Goal: Information Seeking & Learning: Learn about a topic

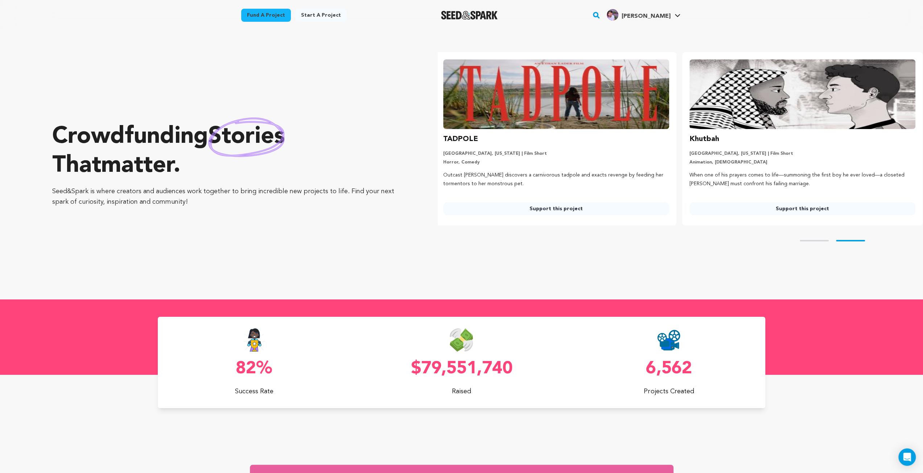
scroll to position [0, 252]
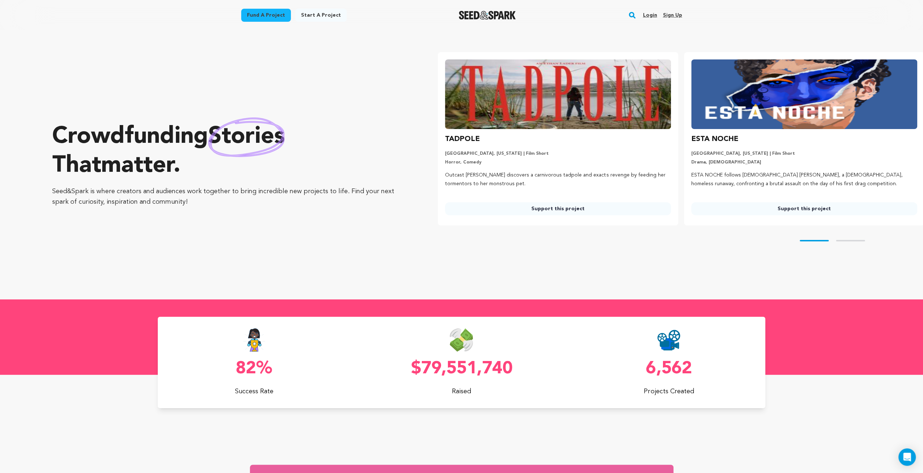
click at [650, 14] on link "Login" at bounding box center [649, 15] width 14 height 12
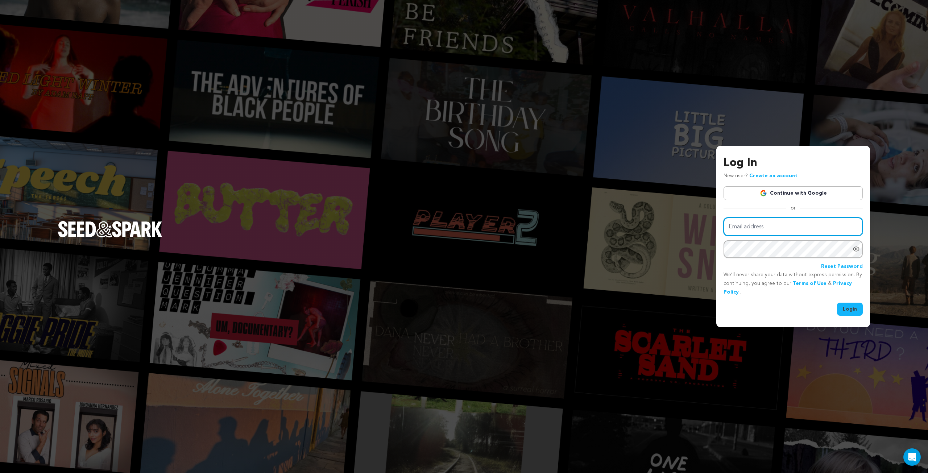
type input "ewilli54@student.scad.edu"
click at [847, 304] on button "Login" at bounding box center [850, 309] width 26 height 13
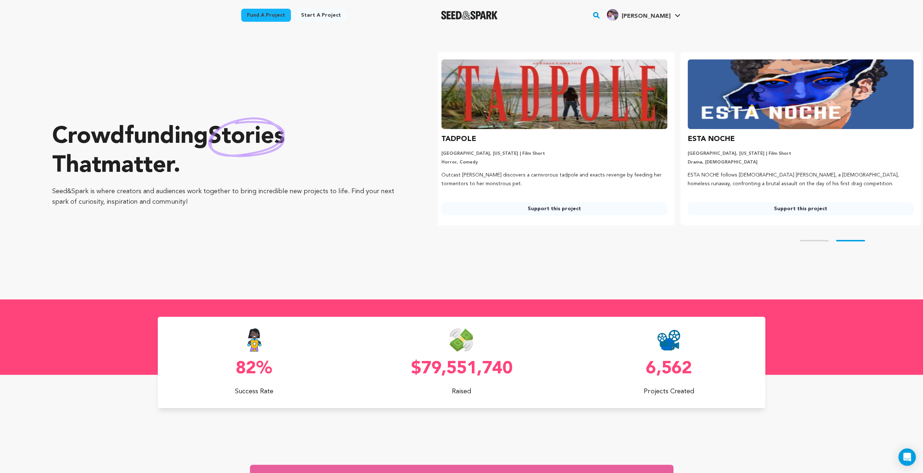
scroll to position [0, 252]
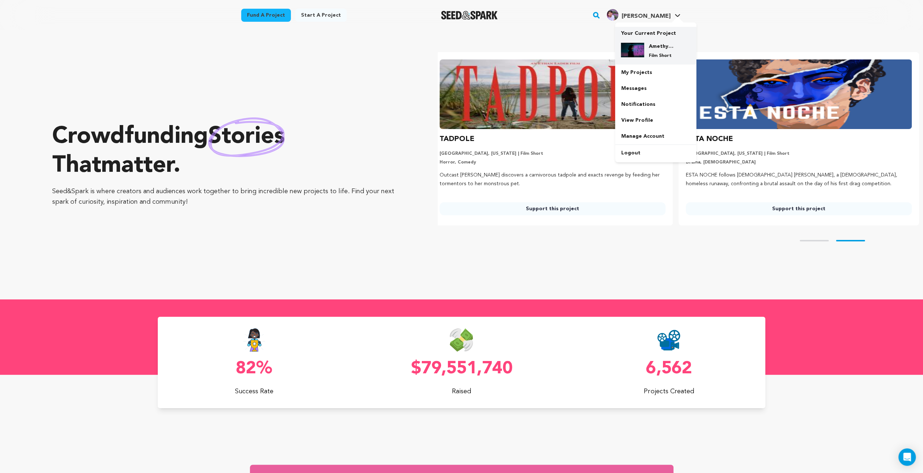
click at [661, 46] on h4 "Amethyst Reign: An Atmospheric Sci-Fi Short" at bounding box center [661, 46] width 26 height 7
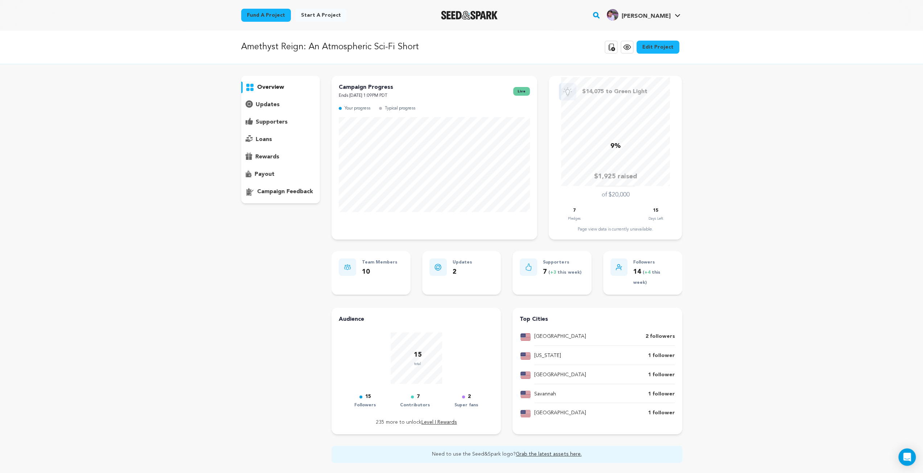
click at [273, 101] on p "updates" at bounding box center [268, 104] width 24 height 9
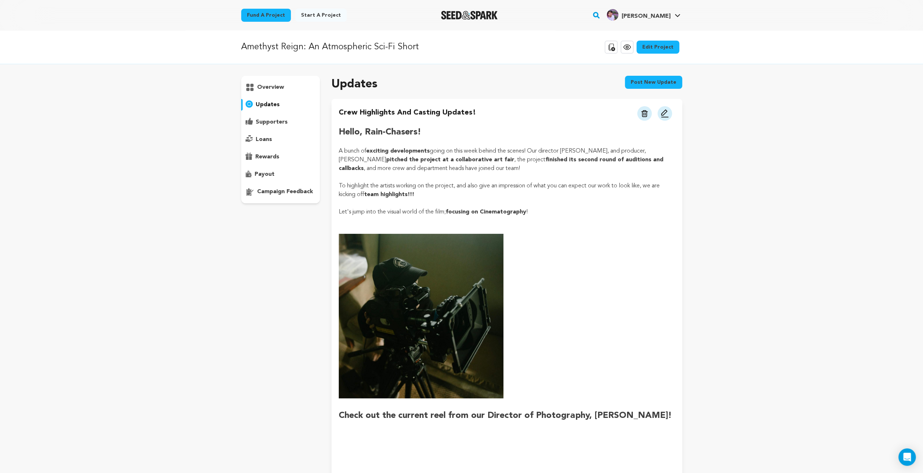
click at [485, 14] on img "Seed&Spark Homepage" at bounding box center [469, 15] width 57 height 9
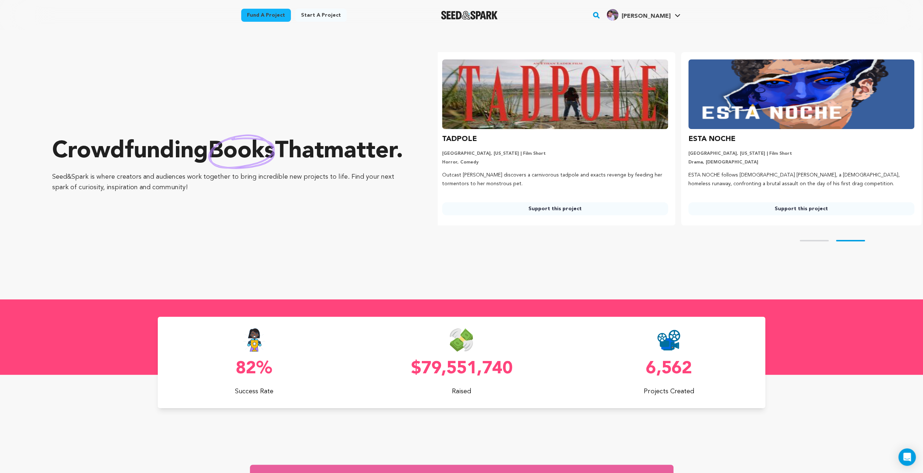
scroll to position [0, 252]
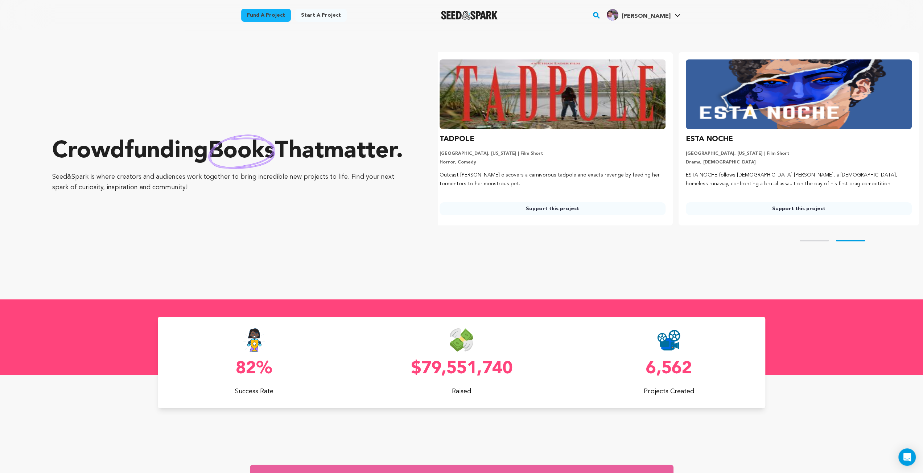
click at [454, 277] on div "Crowdfunding books that matter . Seed&Spark is where creators and audiences wor…" at bounding box center [487, 165] width 870 height 240
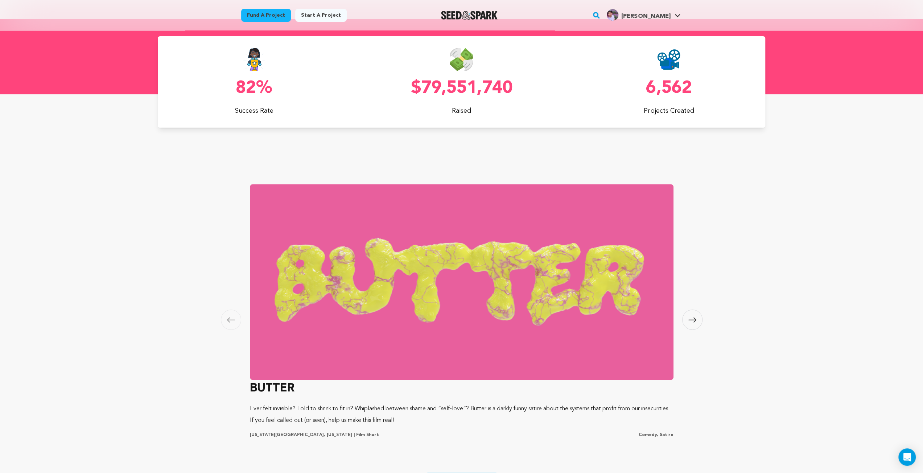
scroll to position [326, 0]
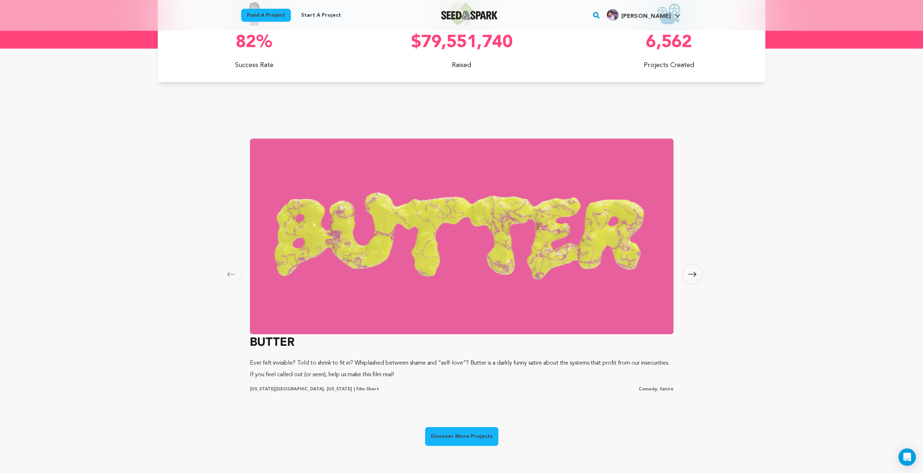
click at [689, 275] on icon at bounding box center [692, 274] width 8 height 5
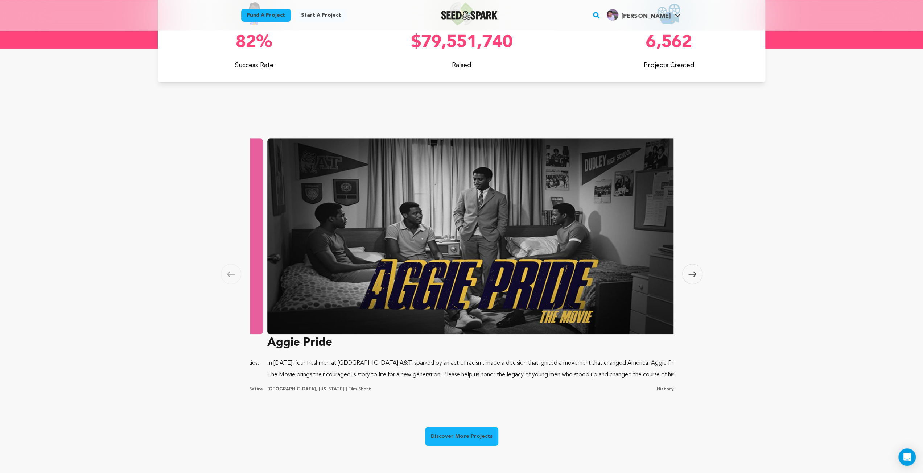
scroll to position [0, 424]
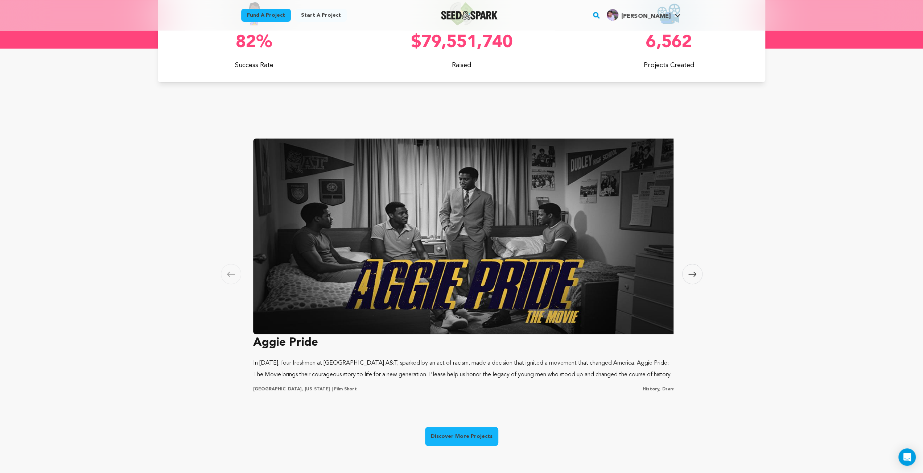
click at [689, 275] on icon at bounding box center [692, 274] width 8 height 5
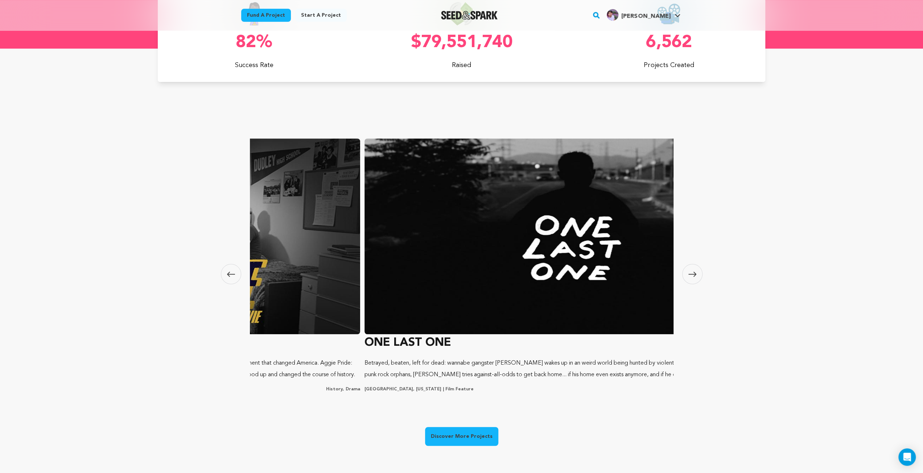
scroll to position [0, 0]
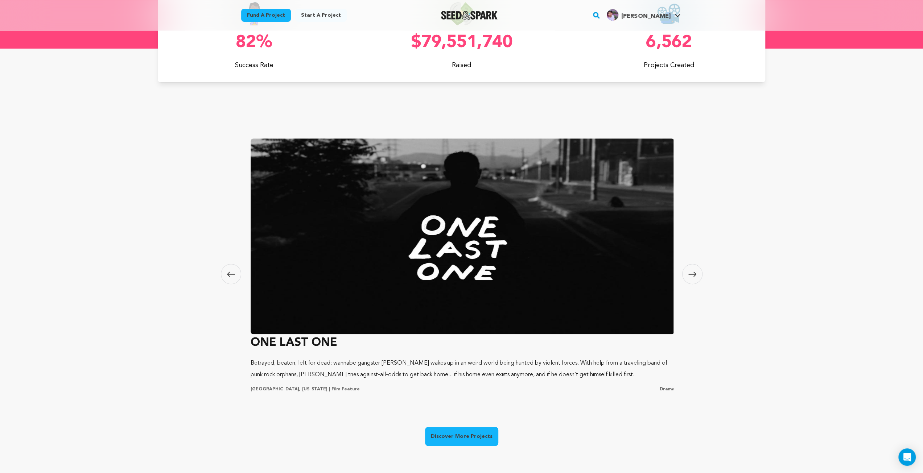
click at [689, 275] on icon at bounding box center [692, 274] width 8 height 5
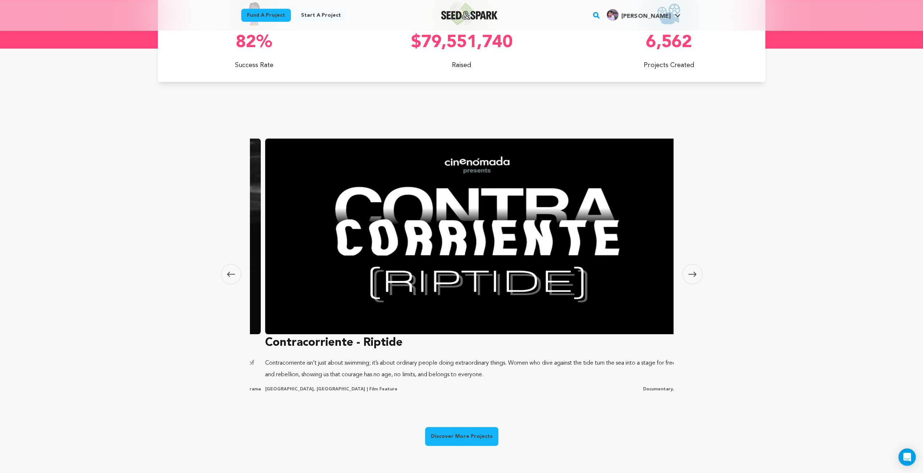
click at [689, 275] on icon at bounding box center [692, 274] width 8 height 5
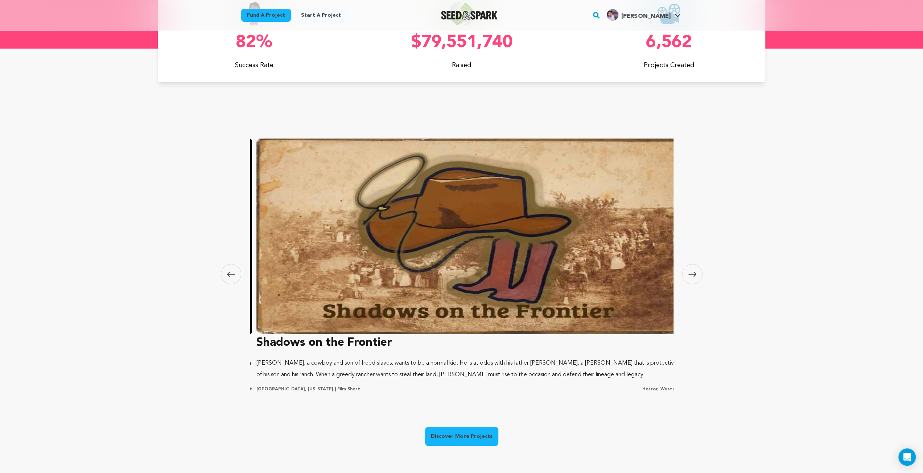
click at [689, 275] on icon at bounding box center [692, 274] width 8 height 5
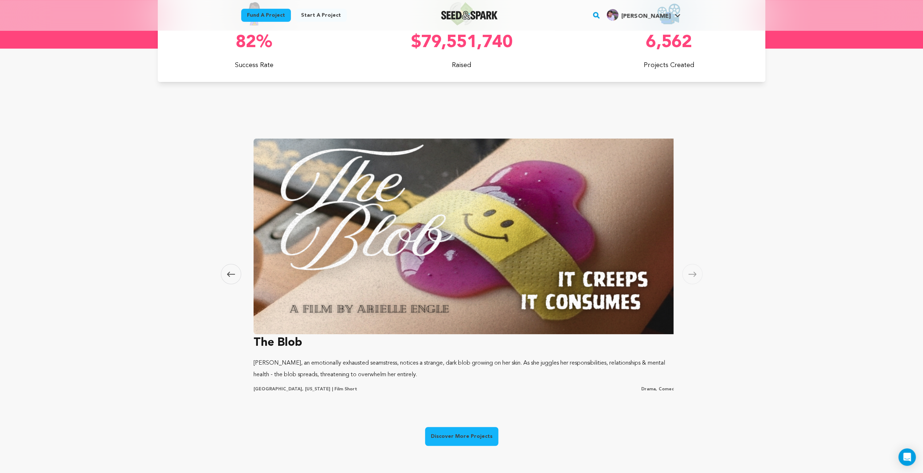
click at [689, 275] on icon at bounding box center [692, 274] width 8 height 5
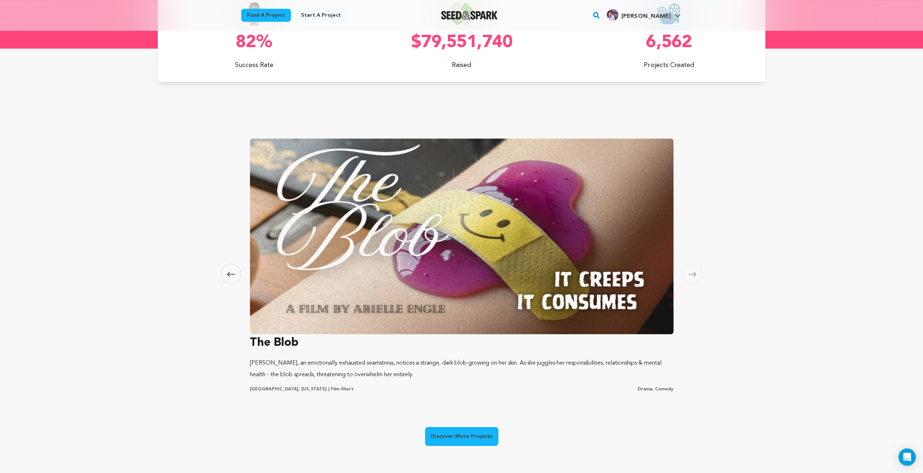
click at [592, 280] on img at bounding box center [461, 236] width 423 height 196
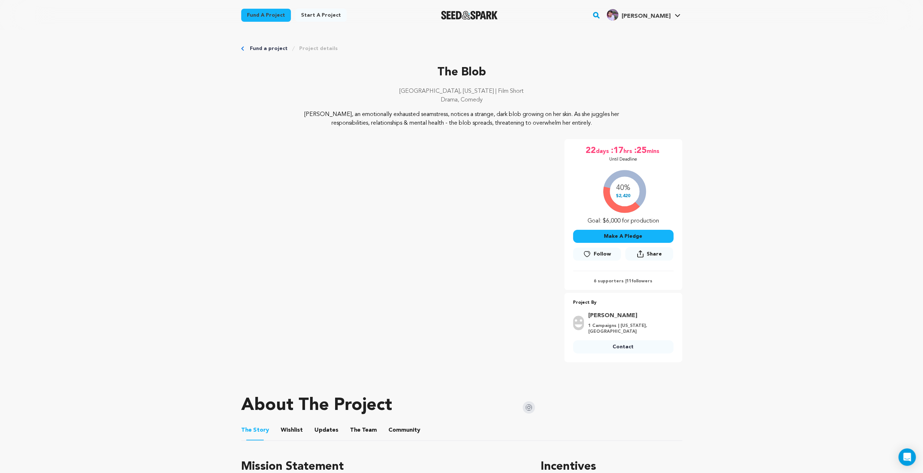
click at [595, 253] on span "Follow" at bounding box center [601, 253] width 17 height 7
click at [480, 15] on img "Seed&Spark Homepage" at bounding box center [469, 15] width 57 height 9
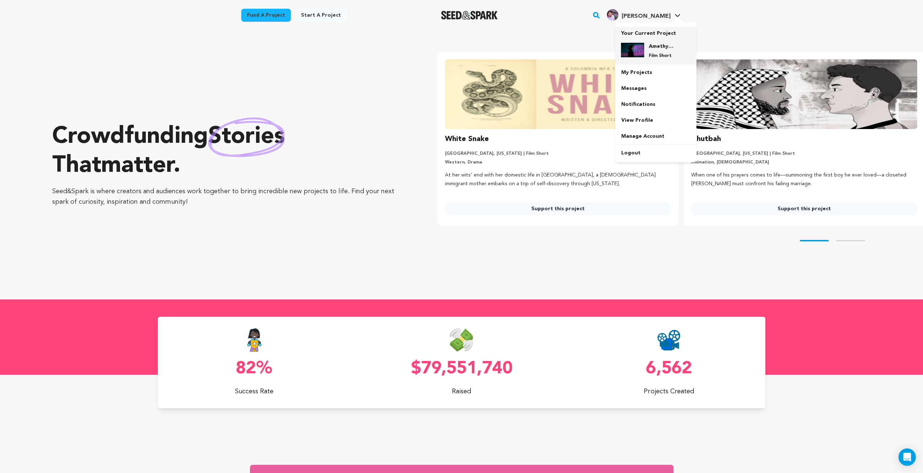
click at [655, 50] on div "Amethyst Reign: An Atmospheric Sci-Fi Short Film Short" at bounding box center [661, 51] width 35 height 16
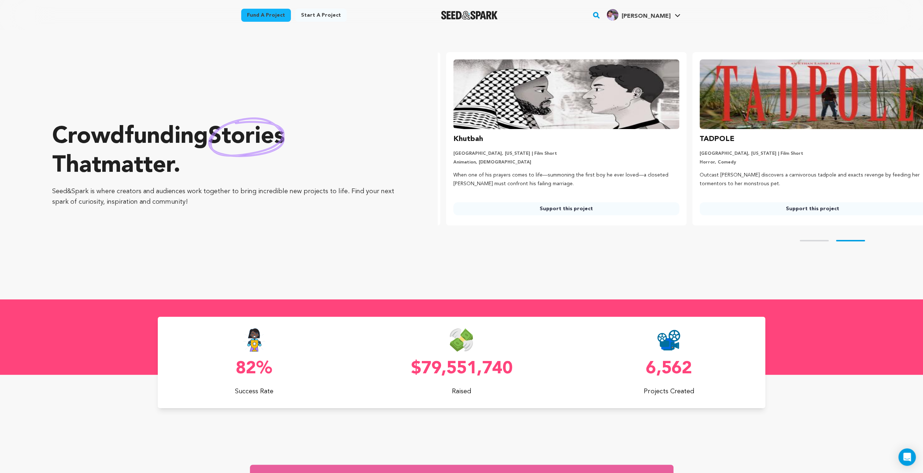
scroll to position [0, 252]
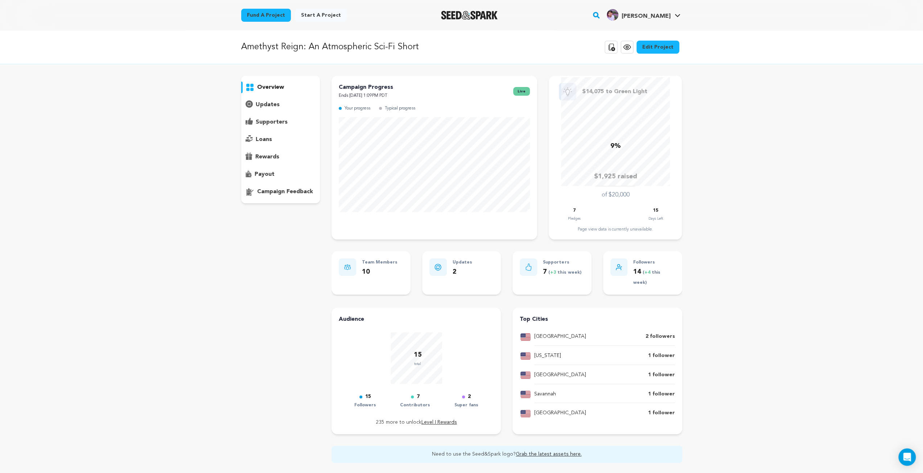
drag, startPoint x: 653, startPoint y: 211, endPoint x: 660, endPoint y: 211, distance: 6.9
click at [660, 211] on div "15" at bounding box center [655, 211] width 14 height 8
drag, startPoint x: 651, startPoint y: 211, endPoint x: 664, endPoint y: 210, distance: 12.7
click at [664, 210] on div "7 Pledges 15 Days Left" at bounding box center [615, 215] width 119 height 16
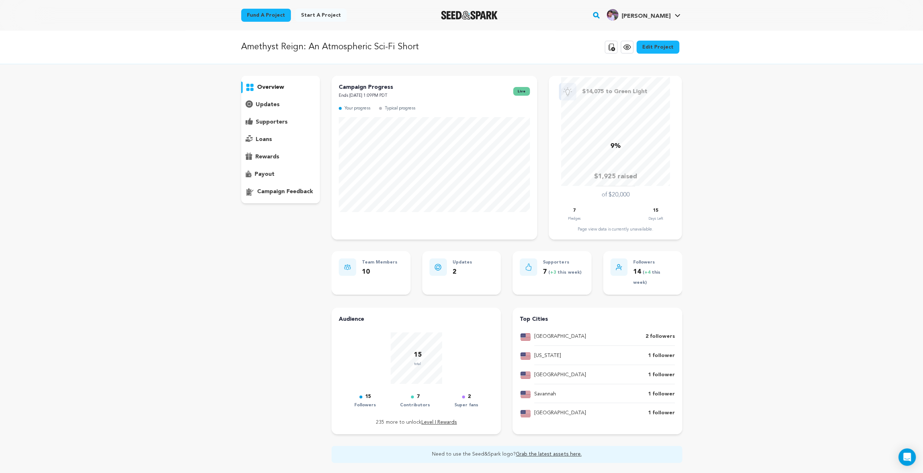
click at [664, 210] on div "7 Pledges 15 Days Left" at bounding box center [615, 215] width 119 height 16
click at [271, 105] on p "updates" at bounding box center [268, 104] width 24 height 9
